Goal: Find specific page/section: Find specific page/section

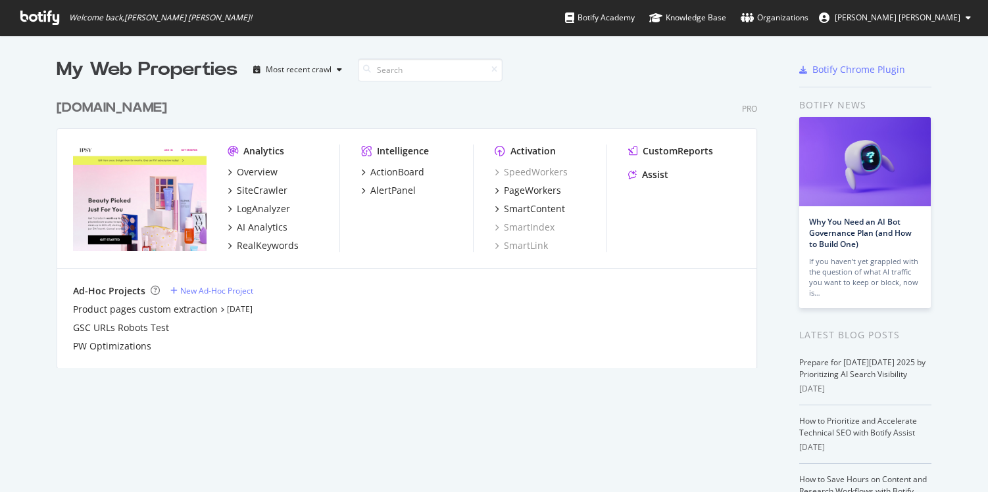
scroll to position [492, 988]
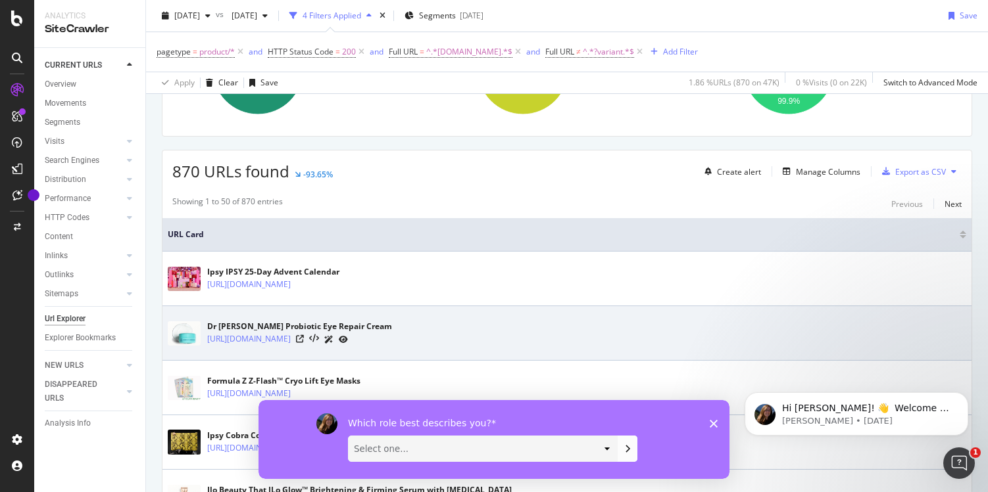
scroll to position [262, 0]
